Goal: Task Accomplishment & Management: Use online tool/utility

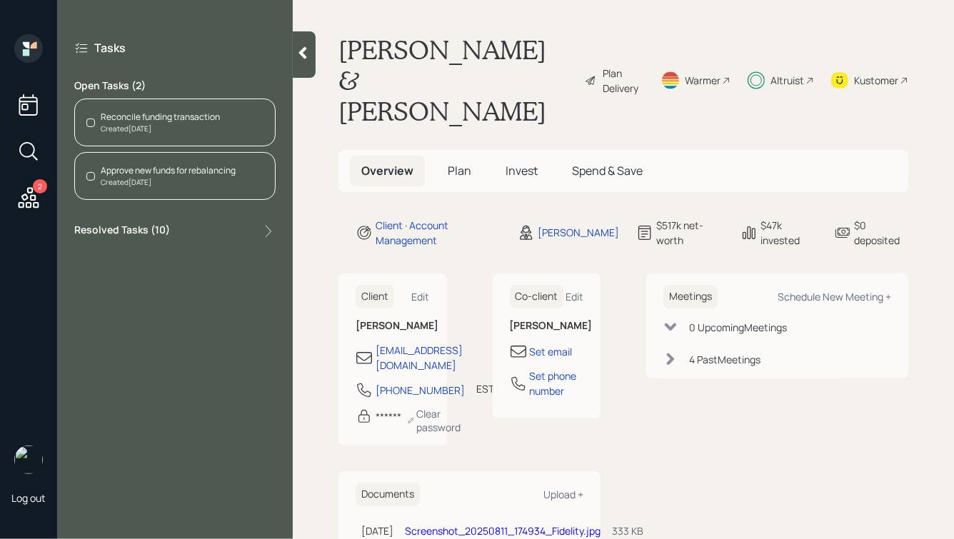
click at [134, 184] on div "Created [DATE]" at bounding box center [168, 182] width 135 height 11
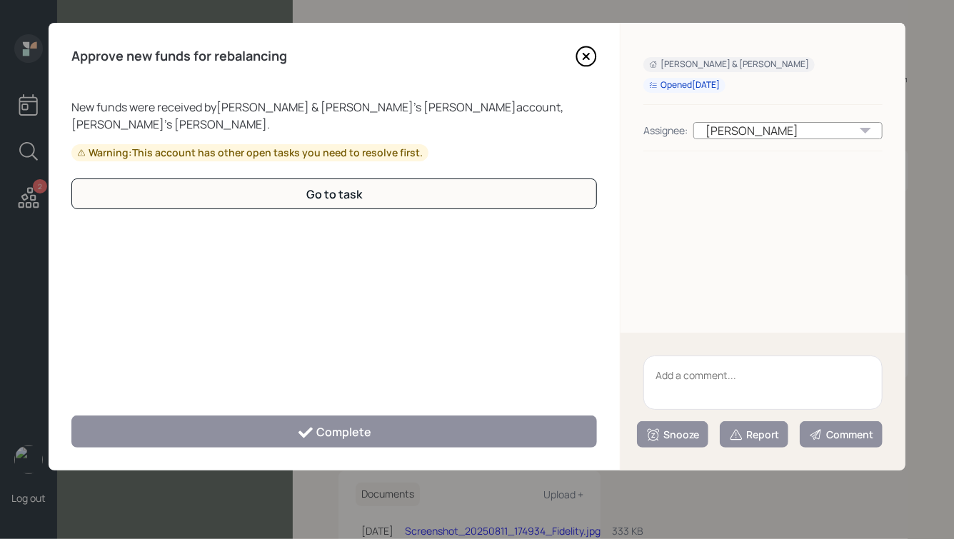
click at [585, 57] on icon at bounding box center [587, 57] width 6 height 6
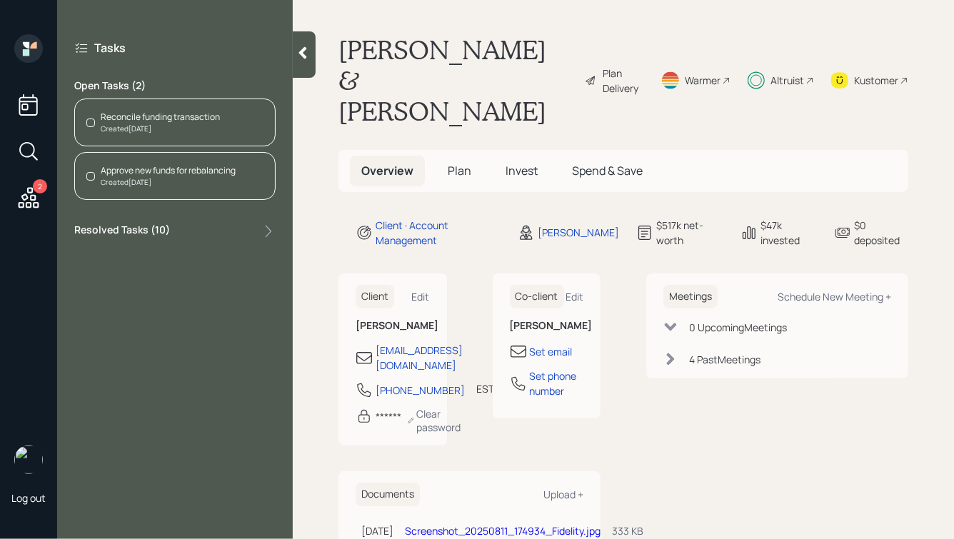
click at [184, 106] on div "Reconcile funding transaction Created [DATE]" at bounding box center [174, 123] width 201 height 48
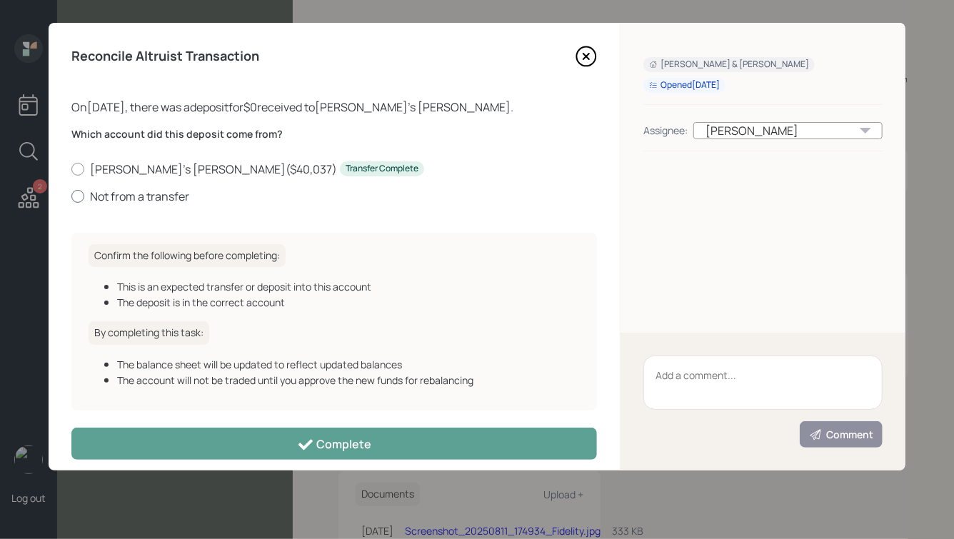
click at [105, 198] on label "Not from a transfer" at bounding box center [334, 197] width 526 height 16
click at [71, 196] on input "Not from a transfer" at bounding box center [71, 196] width 1 height 1
radio input "true"
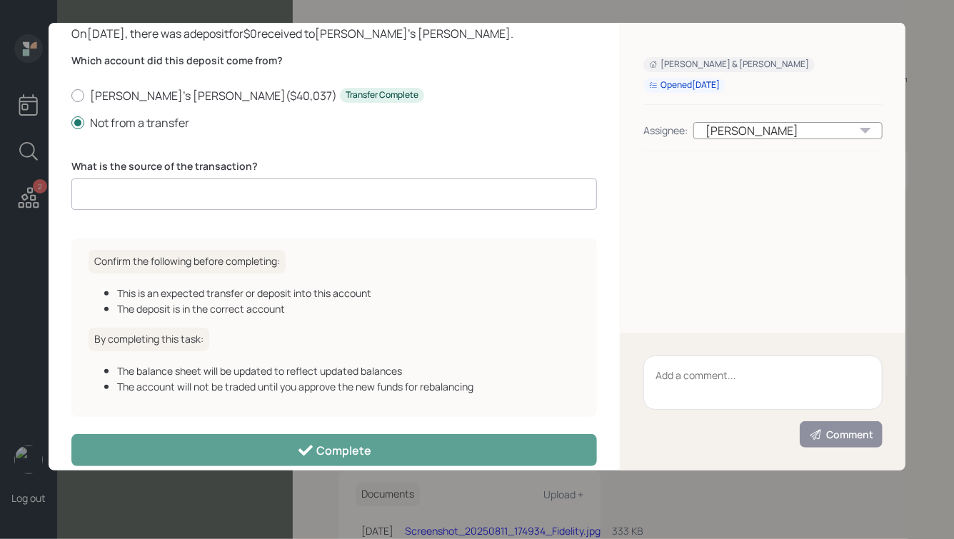
scroll to position [93, 0]
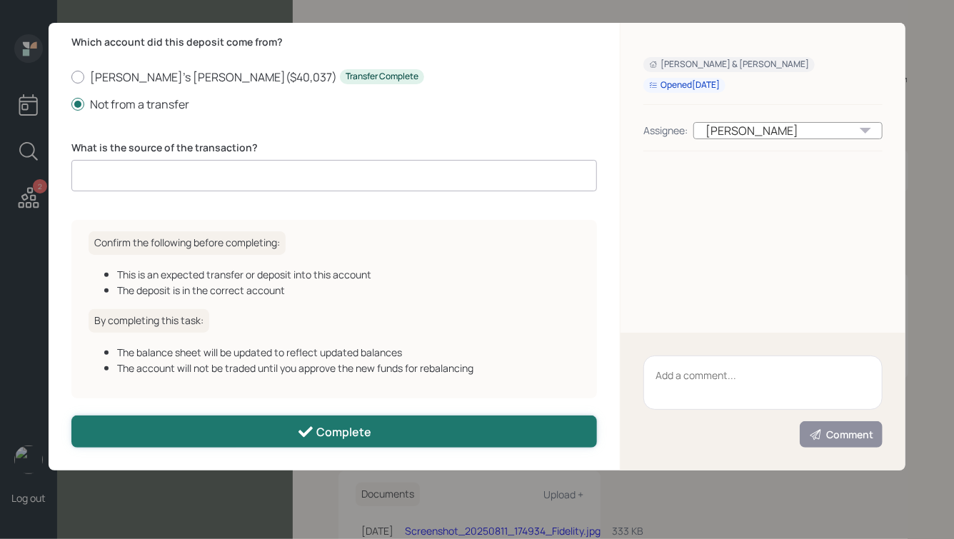
click at [329, 434] on div "Complete" at bounding box center [334, 432] width 75 height 17
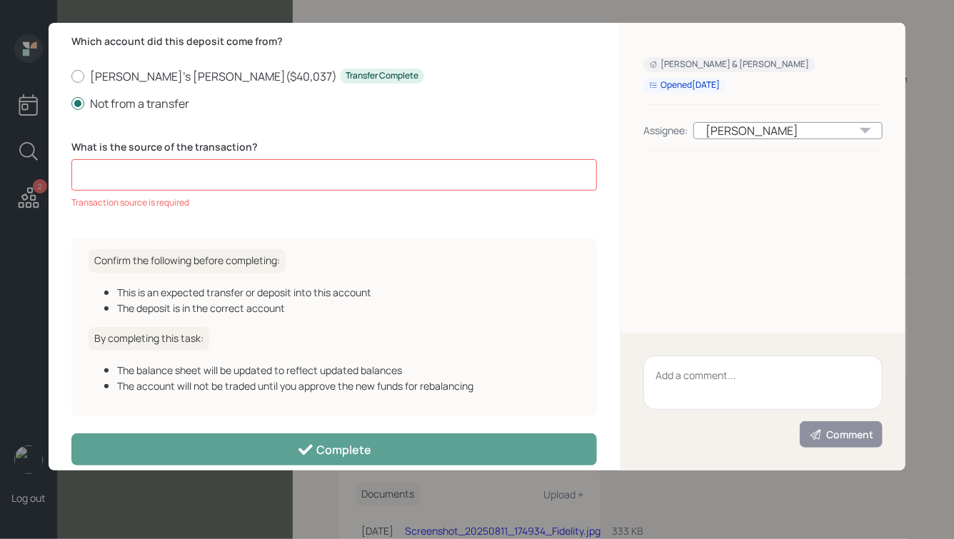
click at [299, 171] on input at bounding box center [334, 174] width 526 height 31
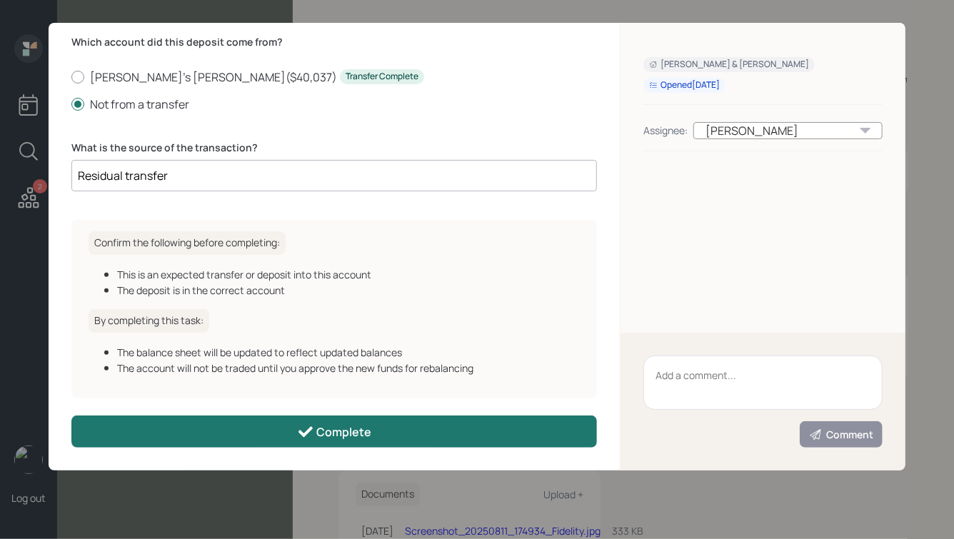
type input "Residual transfer"
click at [326, 430] on div "Complete" at bounding box center [334, 432] width 75 height 17
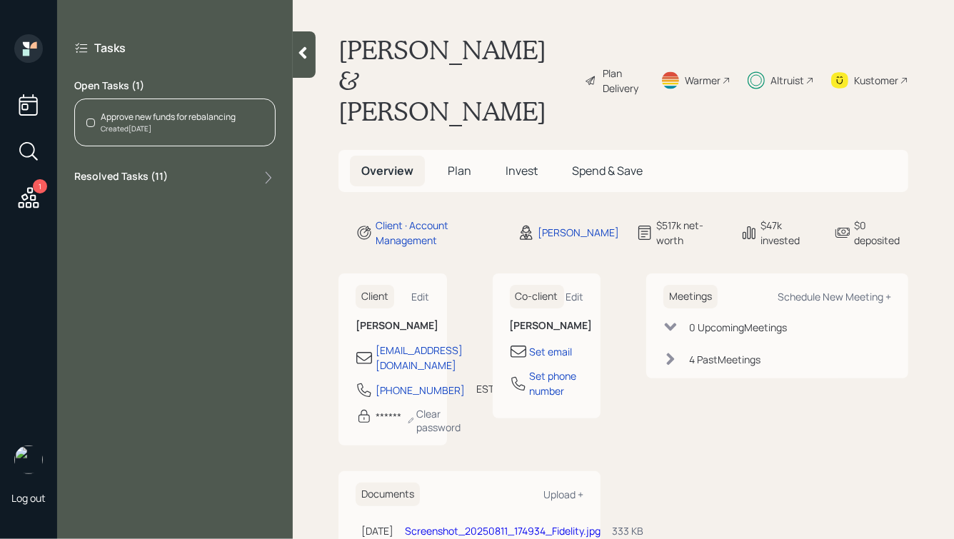
click at [173, 117] on div "Approve new funds for rebalancing" at bounding box center [168, 117] width 135 height 13
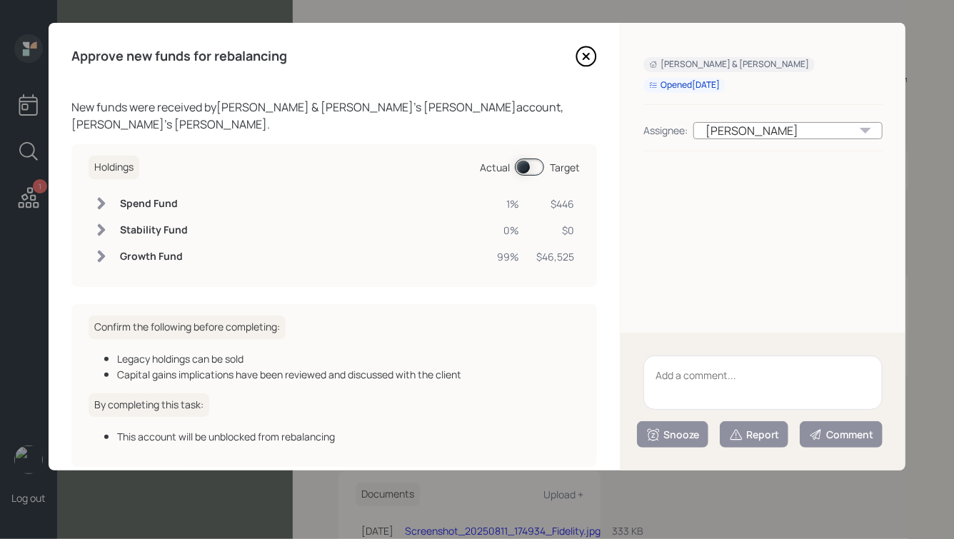
click at [518, 159] on span at bounding box center [529, 167] width 29 height 17
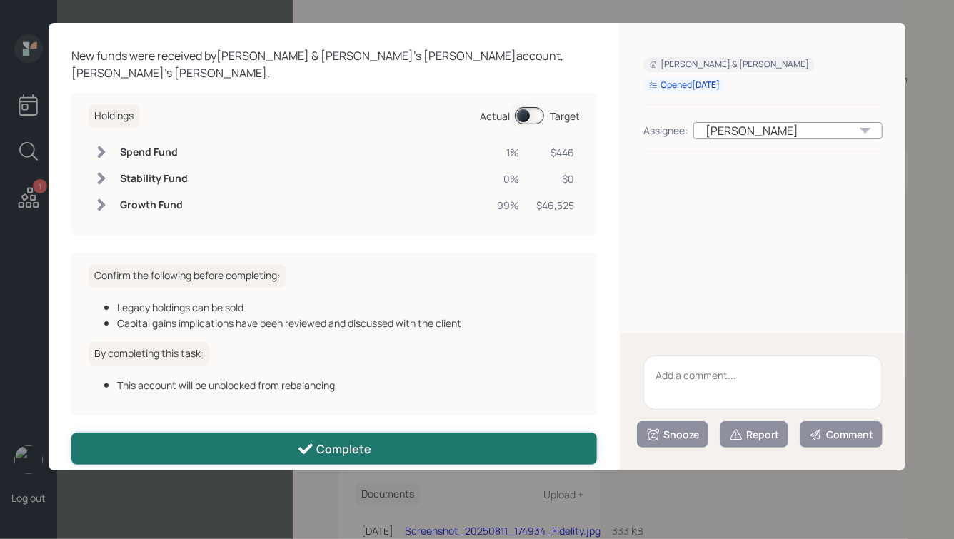
click at [332, 441] on div "Complete" at bounding box center [334, 449] width 75 height 17
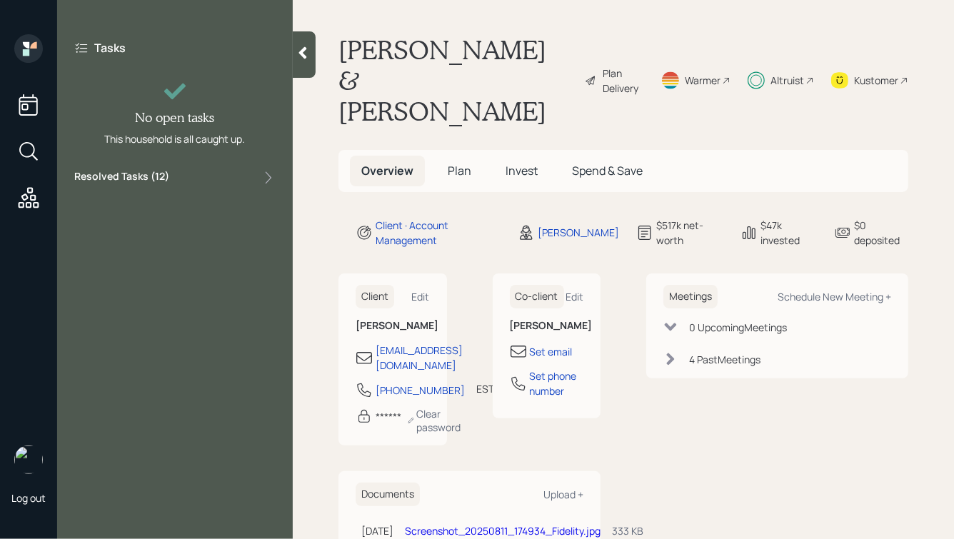
click at [299, 48] on icon at bounding box center [303, 53] width 14 height 14
